Goal: Task Accomplishment & Management: Use online tool/utility

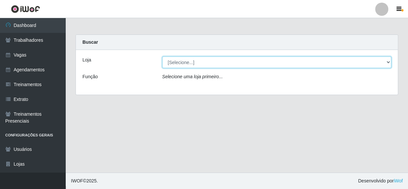
click at [196, 63] on select "[Selecione...] Rede Compras - CD Logistica" at bounding box center [277, 63] width 230 height 12
select select "429"
click at [162, 57] on select "[Selecione...] Rede Compras - CD Logistica" at bounding box center [277, 63] width 230 height 12
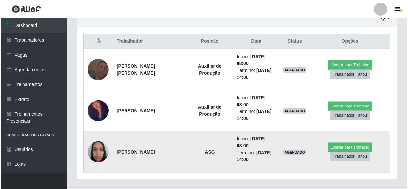
scroll to position [328692, 328508]
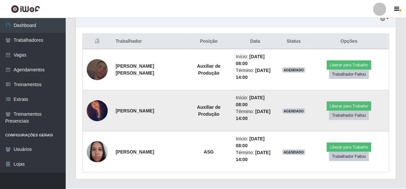
click at [104, 108] on img at bounding box center [97, 110] width 21 height 39
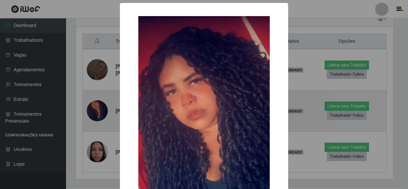
scroll to position [136, 317]
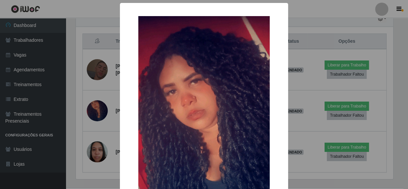
click at [301, 124] on div "× OK Cancel" at bounding box center [204, 94] width 408 height 189
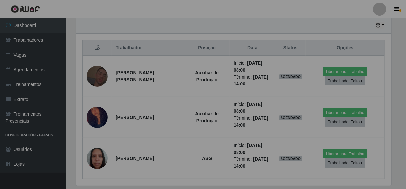
scroll to position [136, 320]
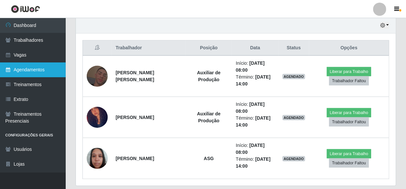
click at [28, 69] on link "Agendamentos" at bounding box center [33, 69] width 66 height 15
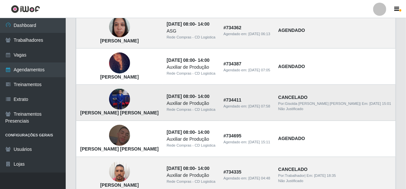
scroll to position [418, 0]
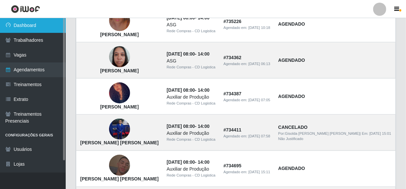
click at [34, 23] on link "Dashboard" at bounding box center [33, 25] width 66 height 15
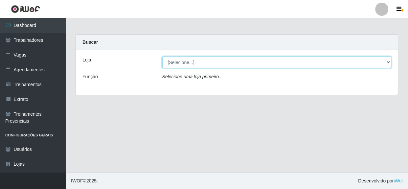
click at [204, 64] on select "[Selecione...] Rede Compras - CD Logistica" at bounding box center [277, 63] width 230 height 12
select select "429"
click at [162, 57] on select "[Selecione...] Rede Compras - CD Logistica" at bounding box center [277, 63] width 230 height 12
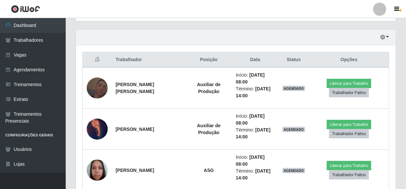
scroll to position [239, 0]
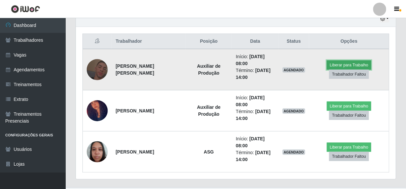
click at [343, 64] on button "Liberar para Trabalho" at bounding box center [349, 65] width 44 height 9
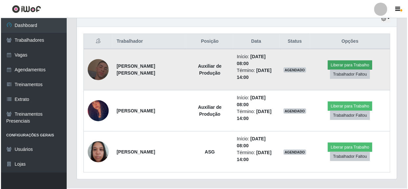
scroll to position [136, 317]
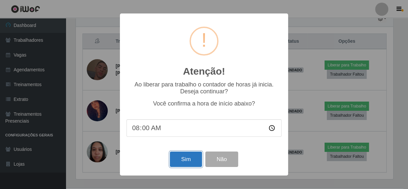
click at [189, 160] on button "Sim" at bounding box center [186, 159] width 32 height 15
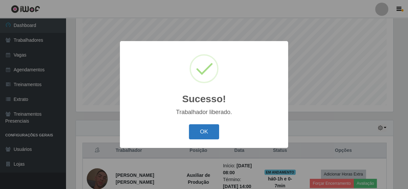
click at [202, 135] on button "OK" at bounding box center [204, 131] width 31 height 15
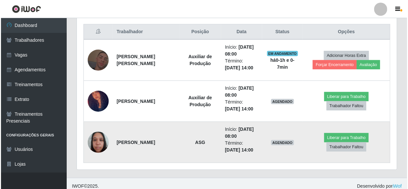
scroll to position [250, 0]
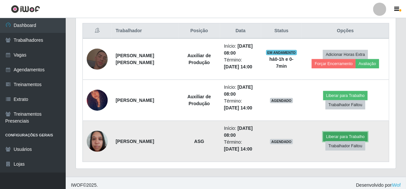
click at [343, 137] on button "Liberar para Trabalho" at bounding box center [346, 136] width 44 height 9
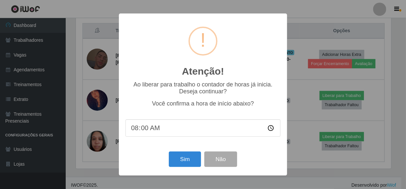
scroll to position [136, 317]
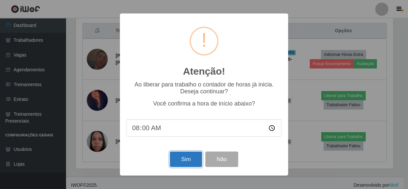
click at [185, 163] on button "Sim" at bounding box center [186, 159] width 32 height 15
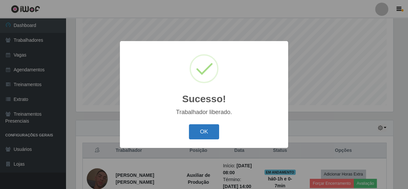
click at [207, 137] on button "OK" at bounding box center [204, 131] width 31 height 15
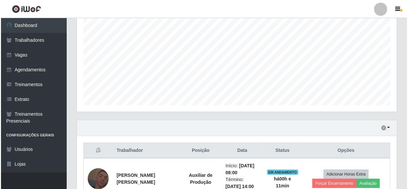
scroll to position [220, 0]
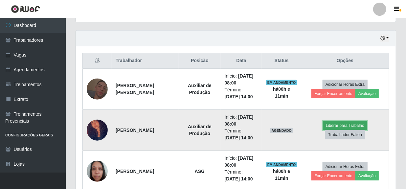
click at [323, 130] on button "Liberar para Trabalho" at bounding box center [345, 125] width 44 height 9
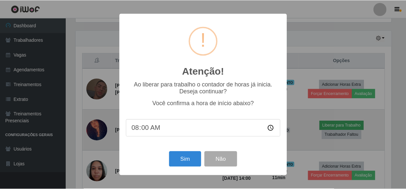
scroll to position [136, 317]
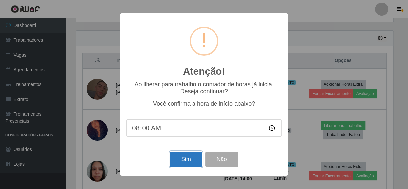
click at [190, 161] on button "Sim" at bounding box center [186, 159] width 32 height 15
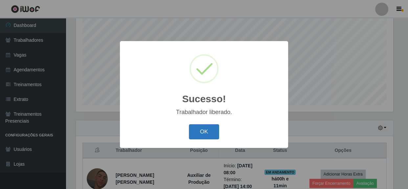
click at [214, 132] on button "OK" at bounding box center [204, 131] width 31 height 15
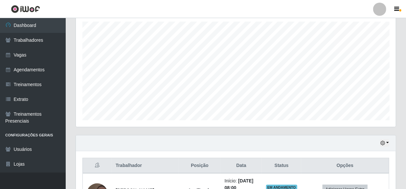
scroll to position [100, 0]
